Goal: Information Seeking & Learning: Compare options

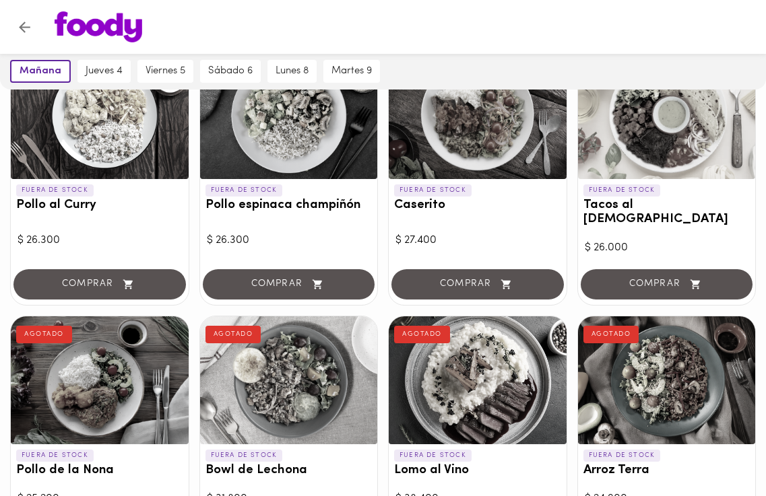
scroll to position [1101, 0]
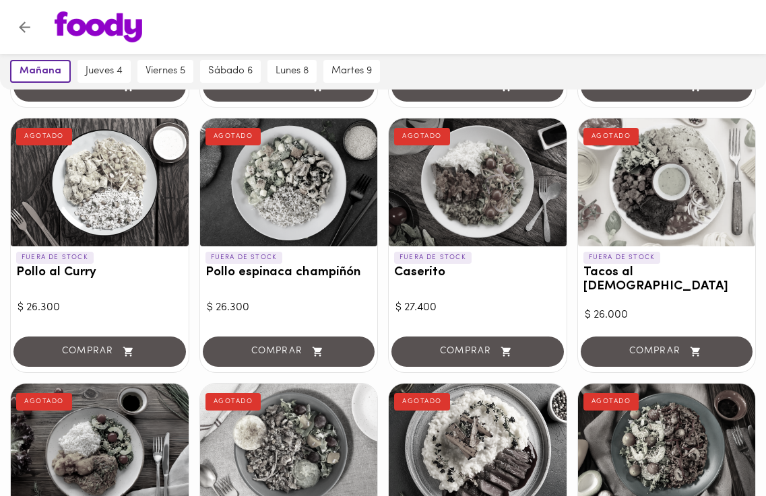
click at [451, 187] on div at bounding box center [477, 182] width 178 height 128
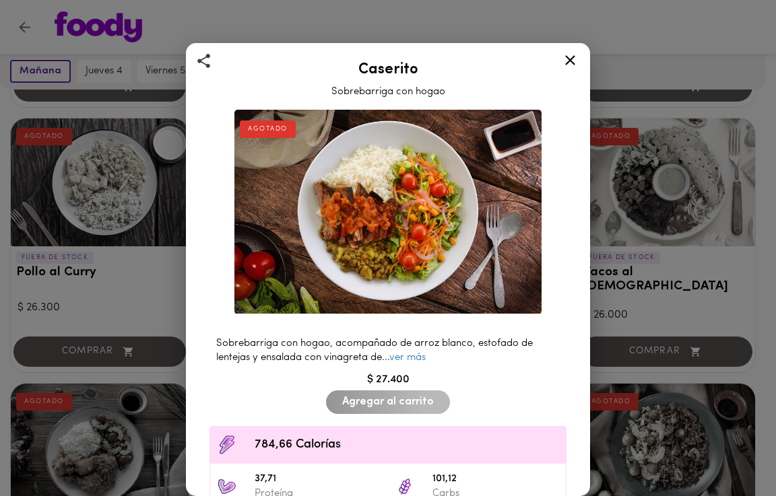
click at [570, 59] on icon at bounding box center [570, 60] width 10 height 10
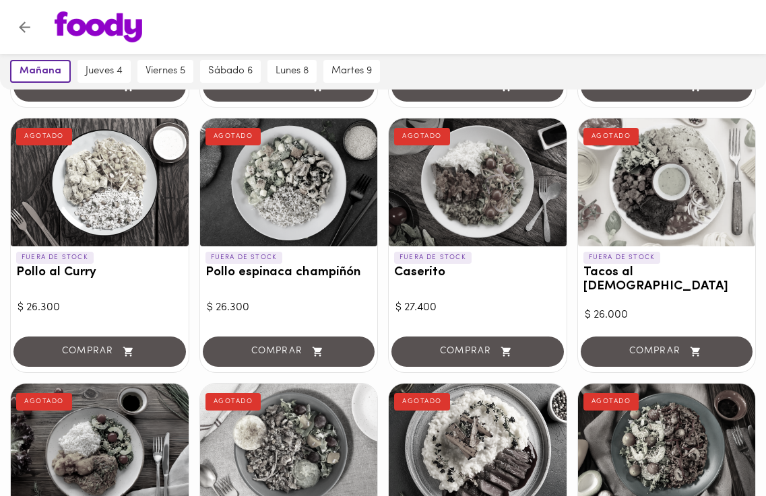
click at [341, 168] on div at bounding box center [289, 182] width 178 height 128
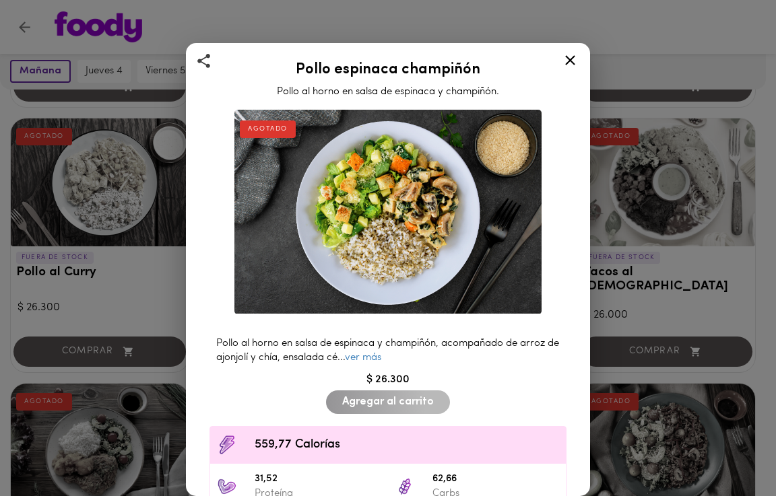
click at [564, 58] on icon at bounding box center [570, 60] width 17 height 17
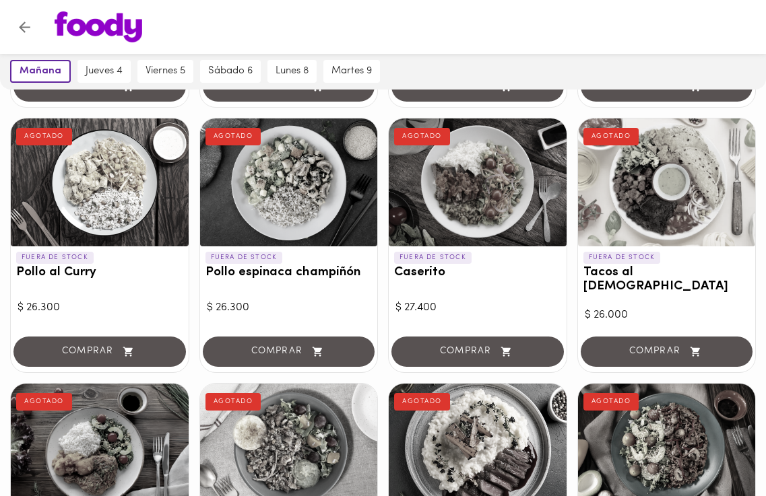
click at [649, 196] on div at bounding box center [667, 182] width 178 height 128
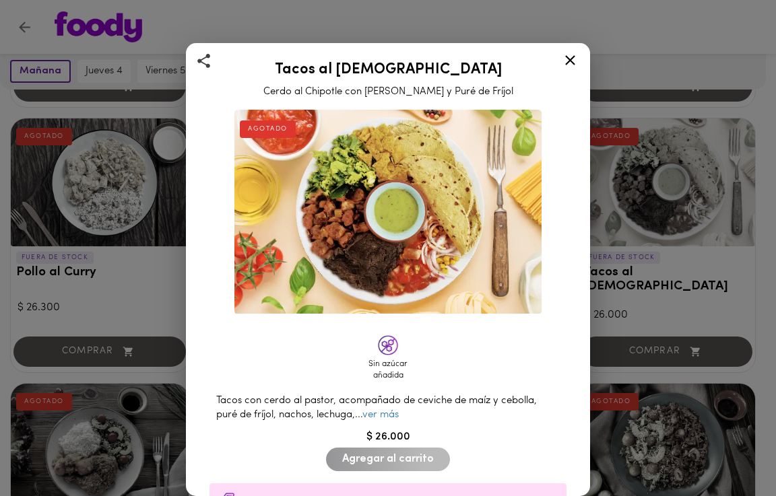
click at [570, 55] on icon at bounding box center [570, 60] width 17 height 17
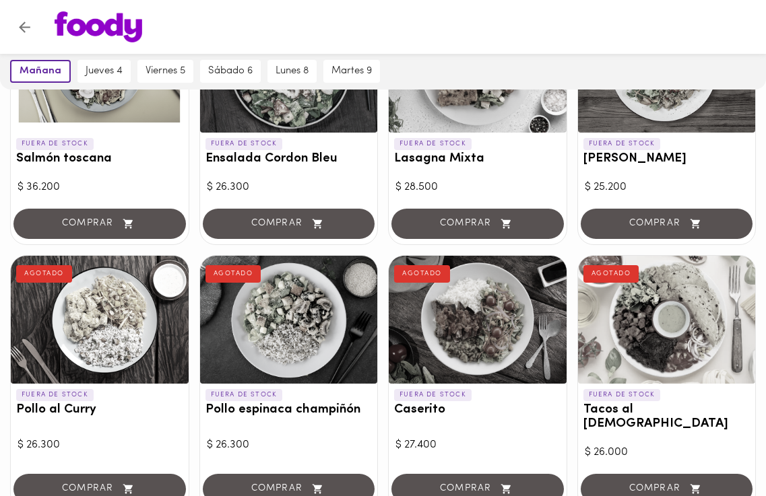
scroll to position [765, 0]
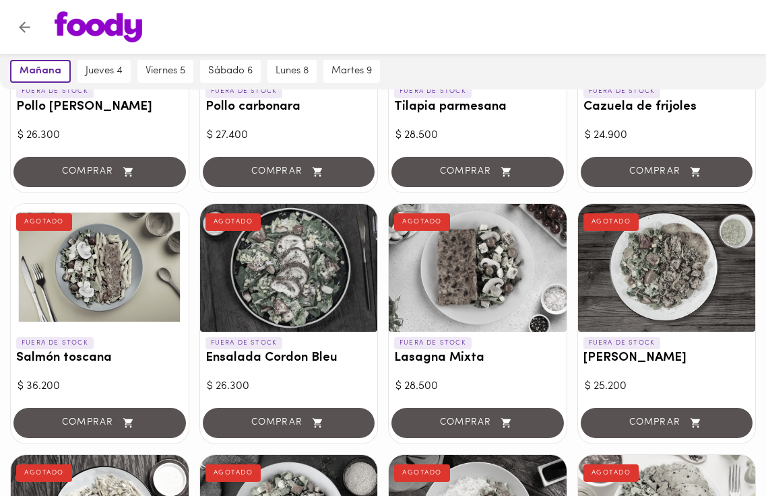
click at [428, 275] on div at bounding box center [477, 268] width 178 height 128
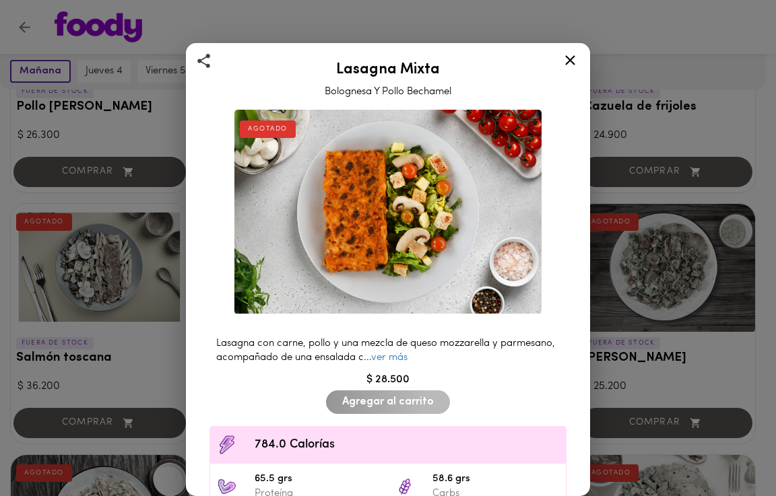
click at [574, 56] on icon at bounding box center [570, 60] width 10 height 10
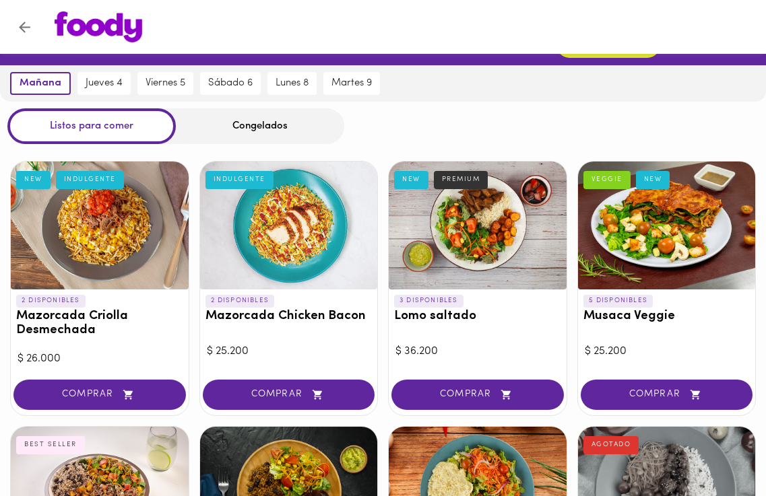
scroll to position [24, 0]
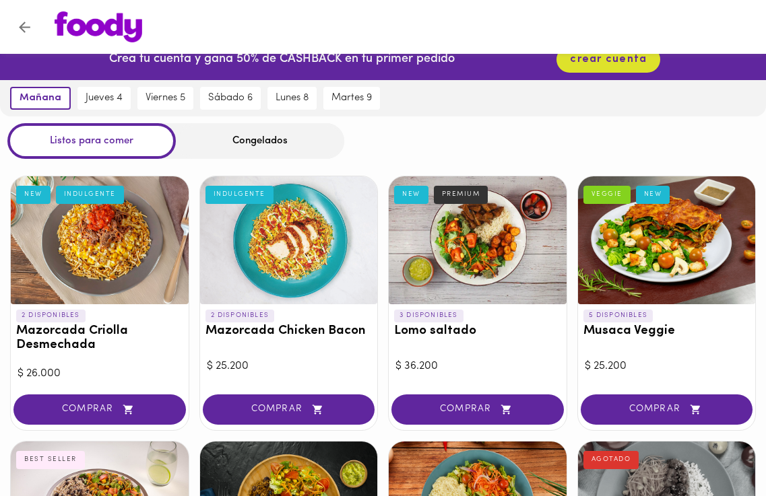
click at [343, 239] on div at bounding box center [289, 240] width 178 height 128
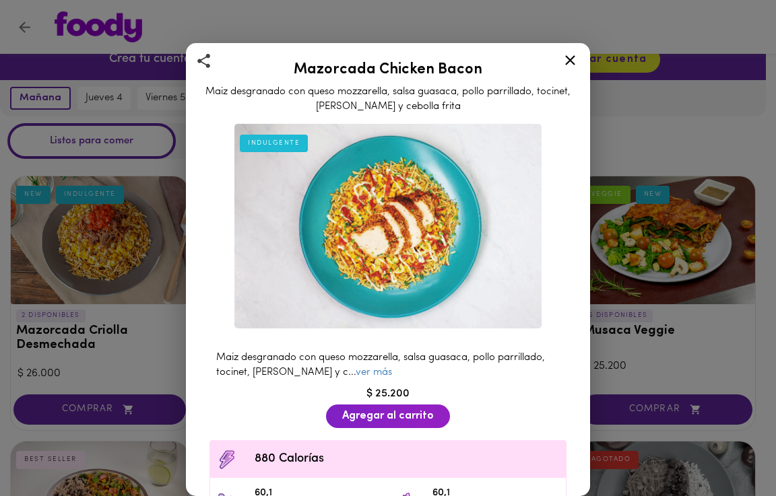
click at [576, 55] on icon at bounding box center [570, 60] width 17 height 17
